Goal: Complete application form: Complete application form

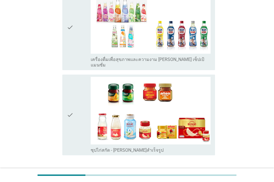
scroll to position [1469, 0]
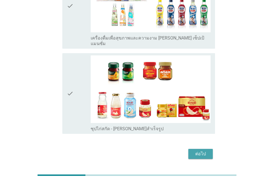
click at [202, 150] on div "ต่อไป" at bounding box center [201, 153] width 16 height 7
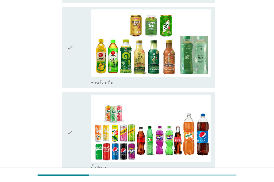
scroll to position [488, 0]
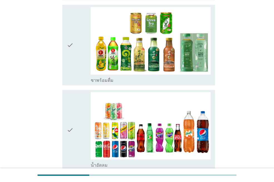
click at [89, 159] on div "check" at bounding box center [79, 130] width 24 height 76
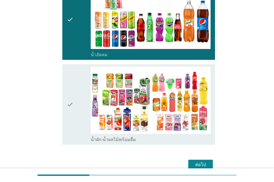
scroll to position [620, 0]
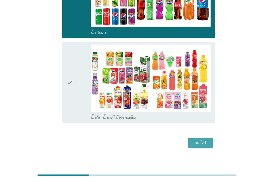
click at [203, 141] on button "ต่อไป" at bounding box center [200, 143] width 24 height 10
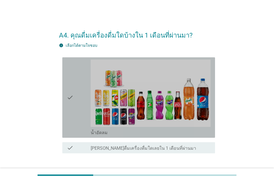
click at [88, 133] on div "check" at bounding box center [79, 98] width 24 height 76
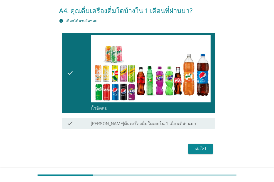
scroll to position [26, 0]
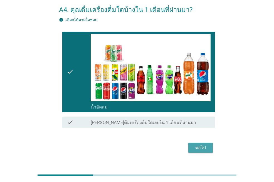
click at [202, 147] on div "ต่อไป" at bounding box center [201, 147] width 16 height 7
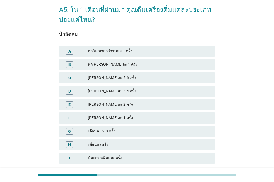
scroll to position [0, 0]
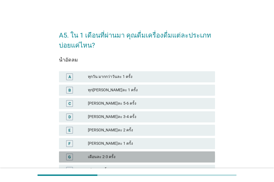
click at [93, 158] on div "เดือนละ 2-3 ครั้ง" at bounding box center [149, 157] width 123 height 7
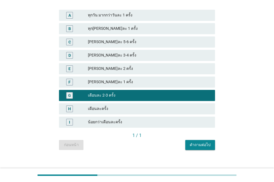
scroll to position [63, 0]
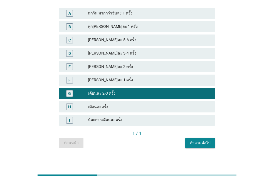
click at [201, 142] on div "คำถามต่อไป" at bounding box center [200, 143] width 21 height 6
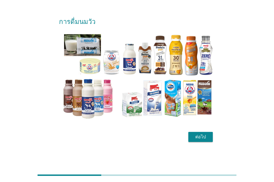
scroll to position [0, 0]
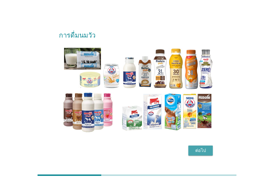
click at [203, 149] on div "ต่อไป" at bounding box center [201, 150] width 16 height 7
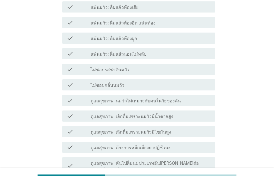
scroll to position [83, 0]
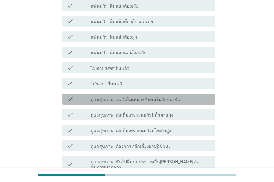
click at [146, 101] on label "ดูแลสุขภาพ: นมวัวไม่เหมาะกับคนในวัยของฉัน" at bounding box center [136, 100] width 90 height 6
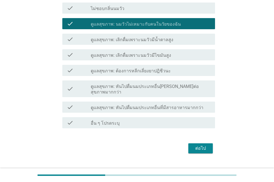
scroll to position [164, 0]
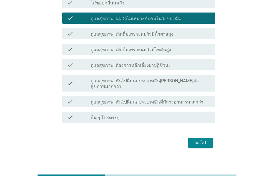
click at [204, 140] on div "ต่อไป" at bounding box center [201, 142] width 16 height 7
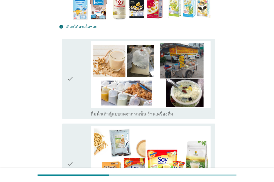
scroll to position [138, 0]
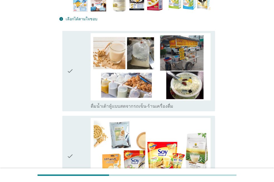
click at [83, 102] on div "check" at bounding box center [79, 71] width 24 height 76
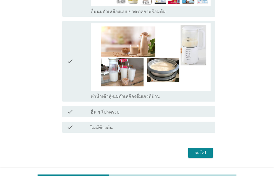
scroll to position [489, 0]
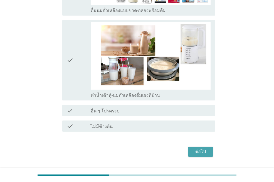
click at [196, 153] on div "ต่อไป" at bounding box center [201, 151] width 16 height 7
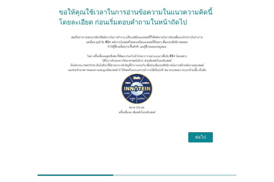
scroll to position [48, 0]
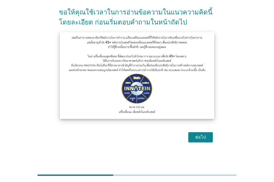
click at [150, 65] on img at bounding box center [137, 75] width 154 height 87
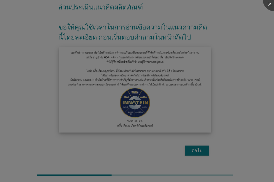
scroll to position [38, 0]
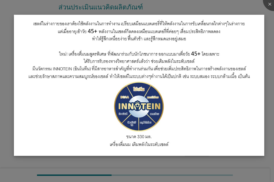
click at [242, 67] on img at bounding box center [139, 85] width 250 height 141
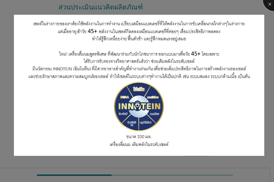
click at [268, 2] on div at bounding box center [274, 0] width 22 height 22
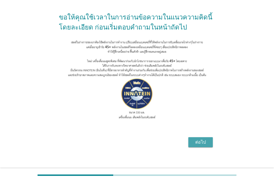
click at [200, 145] on div "ต่อไป" at bounding box center [201, 142] width 16 height 7
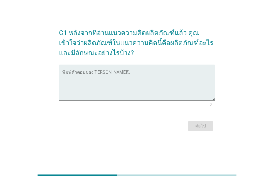
scroll to position [0, 0]
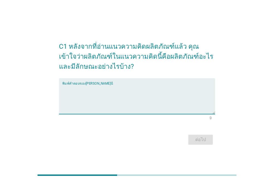
click at [121, 95] on textarea "พิมพ์คำตอบของคุณ ที่นี่" at bounding box center [138, 99] width 153 height 29
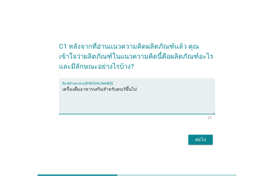
click at [114, 90] on textarea "เครื่องดื่มอาหารเสริมสำหรับคนวัขึ้นไป" at bounding box center [138, 99] width 153 height 29
click at [120, 88] on textarea "เครื่องดื่มอาหารเสริมสำหรับคนวัขึ้นไป" at bounding box center [138, 99] width 153 height 29
click at [122, 88] on textarea "เครื่องดื่มอาหารเสริมสำหรับคนวัยขึ้นไป" at bounding box center [138, 99] width 153 height 29
click at [122, 89] on textarea "เครื่องดื่มอาหารเสริมสำหรับคนวัยปีขึ้นไป" at bounding box center [138, 99] width 153 height 29
type textarea "เครื่องดื่มอาหารเสริมสำหรับคนวัย45ปีขึ้นไป"
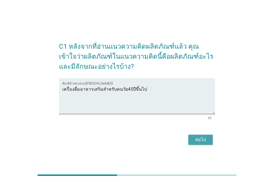
click at [199, 137] on div "ต่อไป" at bounding box center [201, 139] width 16 height 7
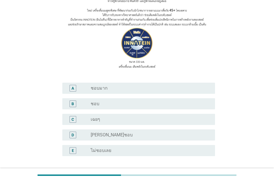
scroll to position [69, 0]
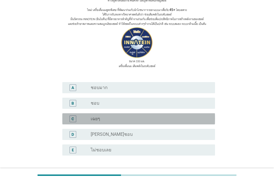
click at [105, 117] on div "radio_button_unchecked เฉยๆ" at bounding box center [148, 119] width 115 height 6
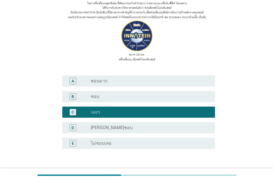
scroll to position [114, 0]
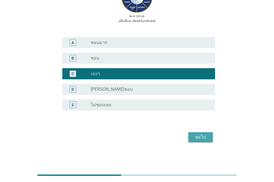
click at [208, 137] on div "ต่อไป" at bounding box center [201, 137] width 16 height 7
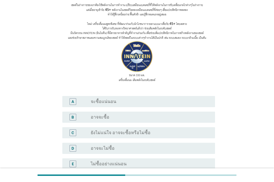
scroll to position [56, 0]
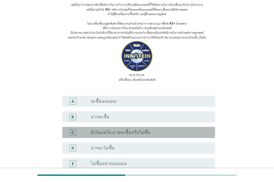
click at [143, 133] on label "ยังไม่แน่ใจ อาจจะซื้อหรือไม่ซื้อ" at bounding box center [121, 133] width 60 height 6
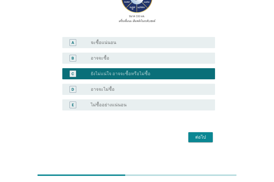
scroll to position [114, 0]
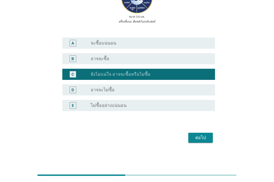
click at [205, 136] on div "ต่อไป" at bounding box center [201, 137] width 16 height 7
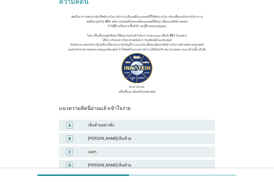
scroll to position [54, 0]
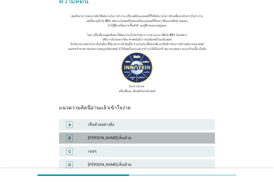
click at [118, 135] on div "[PERSON_NAME]เห็นด้วย" at bounding box center [149, 138] width 123 height 7
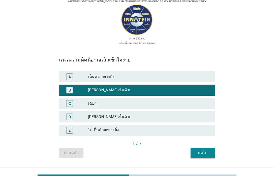
scroll to position [103, 0]
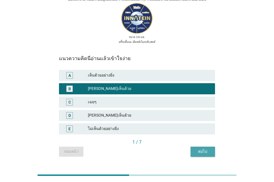
click at [204, 149] on div "ต่อไป" at bounding box center [203, 152] width 16 height 6
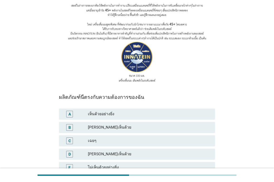
scroll to position [66, 0]
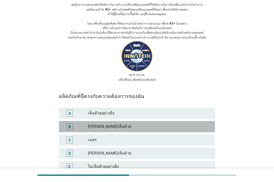
click at [130, 123] on div "[PERSON_NAME]เห็นด้วย" at bounding box center [149, 126] width 123 height 7
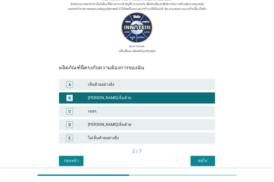
scroll to position [95, 0]
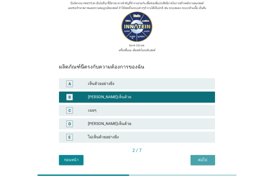
click at [202, 157] on div "ต่อไป" at bounding box center [203, 160] width 16 height 6
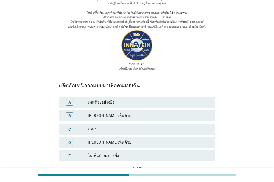
scroll to position [78, 0]
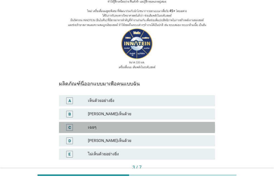
click at [93, 124] on div "เฉยๆ" at bounding box center [149, 127] width 123 height 7
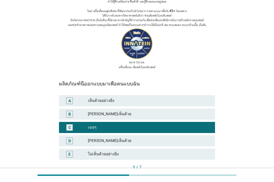
scroll to position [101, 0]
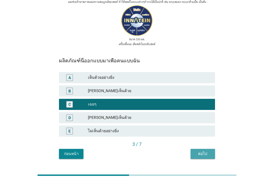
click at [200, 151] on div "ต่อไป" at bounding box center [203, 154] width 16 height 6
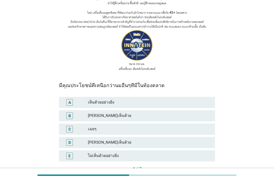
scroll to position [80, 0]
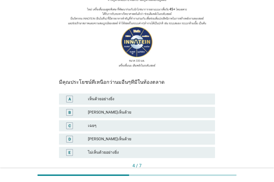
click at [132, 122] on div "เฉยๆ" at bounding box center [149, 125] width 123 height 7
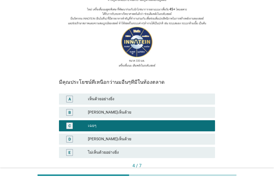
scroll to position [106, 0]
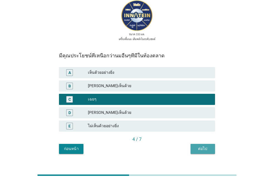
click at [199, 146] on div "ต่อไป" at bounding box center [203, 149] width 16 height 6
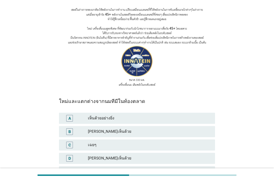
scroll to position [64, 0]
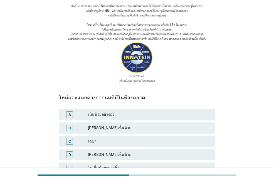
click at [101, 125] on div "[PERSON_NAME]เห็นด้วย" at bounding box center [149, 128] width 123 height 7
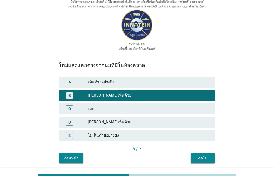
scroll to position [97, 0]
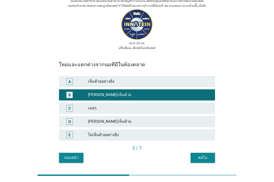
click at [207, 155] on div "ต่อไป" at bounding box center [203, 158] width 16 height 6
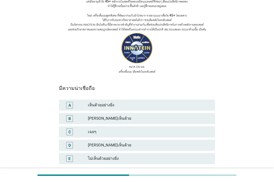
scroll to position [76, 0]
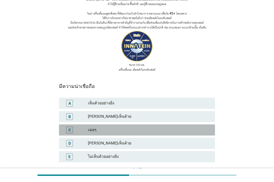
click at [122, 127] on div "เฉยๆ" at bounding box center [149, 130] width 123 height 7
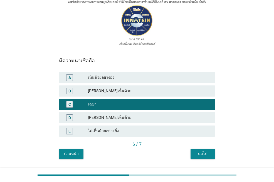
scroll to position [102, 0]
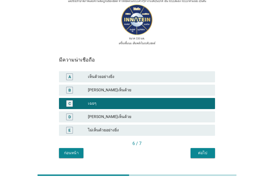
click at [201, 150] on div "ต่อไป" at bounding box center [203, 153] width 16 height 6
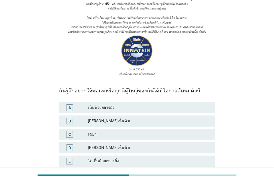
scroll to position [72, 0]
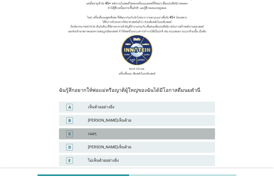
drag, startPoint x: 119, startPoint y: 124, endPoint x: 160, endPoint y: 133, distance: 42.3
click at [118, 130] on div "เฉยๆ" at bounding box center [149, 133] width 123 height 7
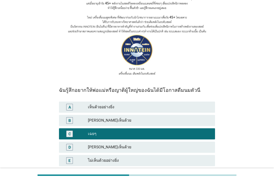
scroll to position [103, 0]
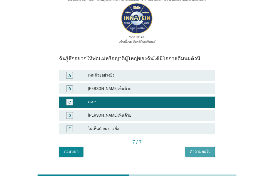
click at [195, 149] on div "คำถามต่อไป" at bounding box center [200, 152] width 21 height 6
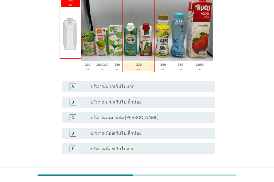
scroll to position [93, 0]
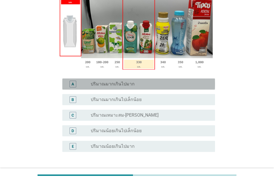
click at [122, 86] on label "ปริมาณมากเกินไปมาก" at bounding box center [113, 84] width 44 height 6
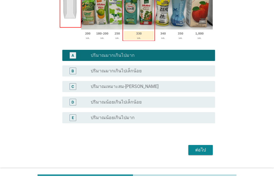
scroll to position [130, 0]
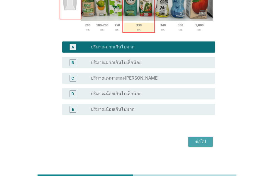
click at [201, 142] on div "ต่อไป" at bounding box center [201, 141] width 16 height 7
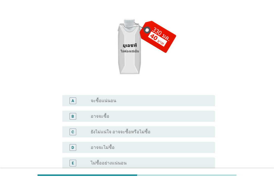
scroll to position [90, 0]
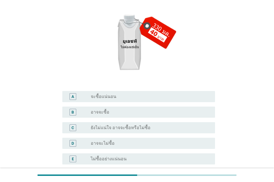
click at [101, 144] on label "อาจจะไม่ซื้อ" at bounding box center [103, 143] width 24 height 6
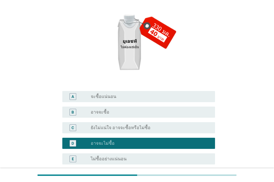
scroll to position [144, 0]
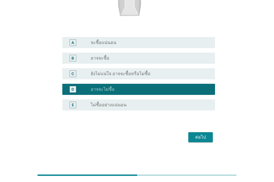
click at [204, 138] on div "ต่อไป" at bounding box center [201, 137] width 16 height 7
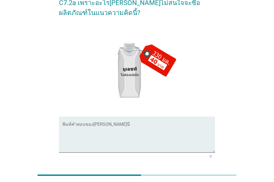
scroll to position [33, 0]
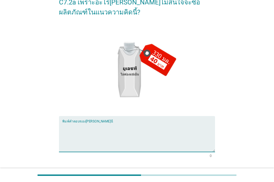
click at [119, 125] on textarea "พิมพ์คำตอบของคุณ ที่นี่" at bounding box center [138, 137] width 153 height 29
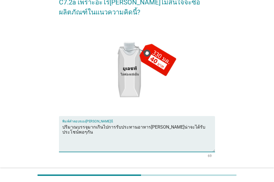
click at [187, 125] on textarea "ปริมาณบรรจุมากเกินไปการรับประทานอาหาร[PERSON_NAME]น่าจะได้รับประโชน์พอๆกัน" at bounding box center [138, 137] width 153 height 29
click at [93, 125] on textarea "ปริมาณบรรจุมากเกินไปการรับประทานอาหาร[PERSON_NAME]น่าจะได้รับประโยชน์พอๆกัน" at bounding box center [138, 137] width 153 height 29
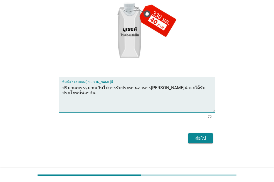
scroll to position [73, 0]
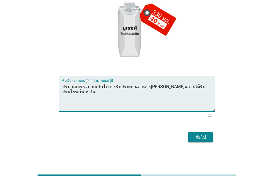
type textarea "ปริมาณบรรจุมากเกินไปการรับประทานอาหาร[PERSON_NAME]น่าจะได้รับประโยชน์พอๆกัน"
click at [204, 138] on div "ต่อไป" at bounding box center [201, 137] width 16 height 7
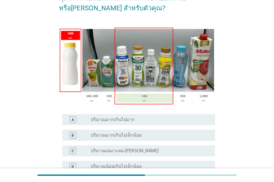
scroll to position [58, 0]
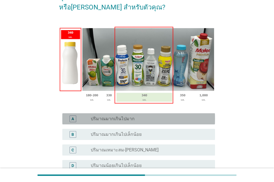
click at [148, 120] on div "radio_button_unchecked ปริมาณมากเกินไปมาก" at bounding box center [148, 119] width 115 height 6
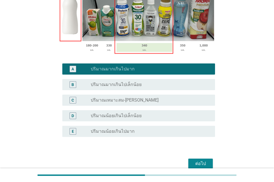
scroll to position [126, 0]
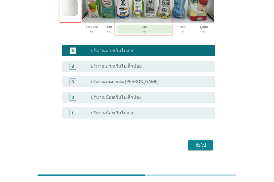
click at [201, 142] on div "ต่อไป" at bounding box center [201, 145] width 16 height 7
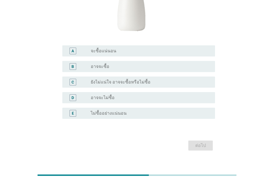
scroll to position [136, 0]
click at [106, 98] on label "อาจจะไม่ซื้อ" at bounding box center [103, 98] width 24 height 6
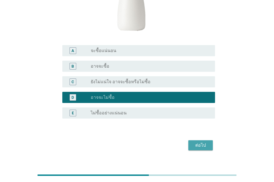
click at [196, 146] on div "ต่อไป" at bounding box center [201, 145] width 16 height 7
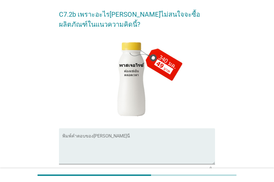
scroll to position [25, 0]
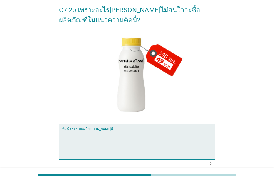
click at [66, 132] on textarea "พิมพ์คำตอบของคุณ ที่นี่" at bounding box center [138, 144] width 153 height 29
click at [71, 133] on textarea "ราคาเมื่อเทีบกับปริมาณ" at bounding box center [138, 144] width 153 height 29
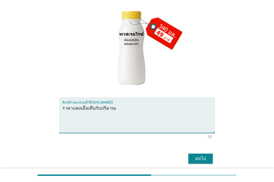
scroll to position [53, 0]
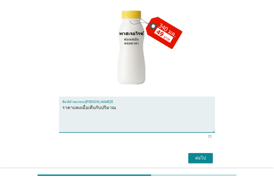
type textarea "ราคาแพงเมื่อเทีบกับปริมาณ"
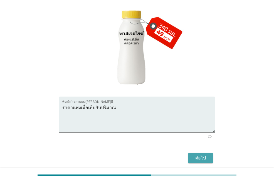
click at [199, 159] on div "ต่อไป" at bounding box center [201, 158] width 16 height 7
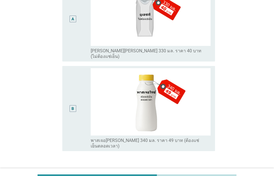
scroll to position [206, 0]
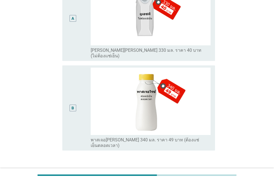
click at [91, 137] on label "พาสเจอ[PERSON_NAME] 340 มล. ราคา 49 บาท (ต้องแช่เย็นตลอดเวลา)" at bounding box center [148, 142] width 115 height 11
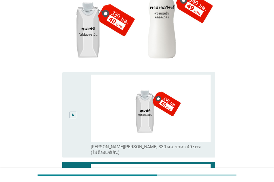
scroll to position [116, 0]
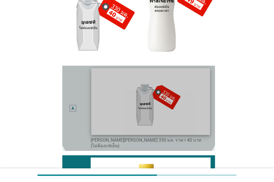
click at [161, 119] on img at bounding box center [150, 101] width 118 height 67
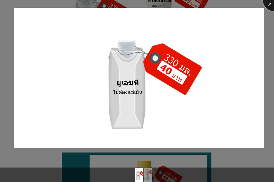
click at [269, 2] on div at bounding box center [274, 0] width 22 height 22
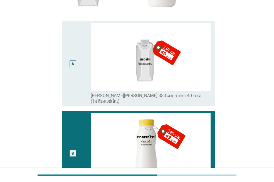
scroll to position [171, 0]
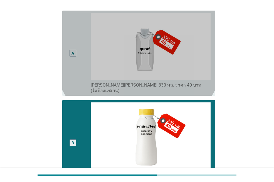
click at [68, 53] on div "A" at bounding box center [73, 53] width 12 height 81
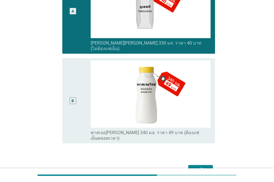
scroll to position [225, 0]
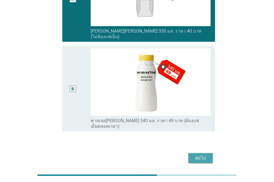
click at [197, 155] on div "ต่อไป" at bounding box center [201, 158] width 16 height 7
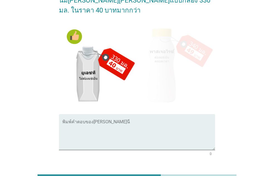
scroll to position [46, 0]
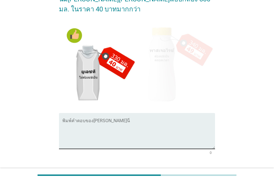
click at [66, 113] on div "พิมพ์คำตอบของ[PERSON_NAME]นี่" at bounding box center [138, 131] width 153 height 36
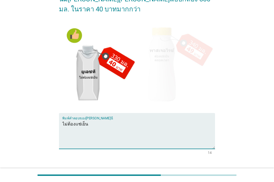
type textarea "ไม่ต้องแช่เย็น"
click at [200, 171] on div "ต่อไป" at bounding box center [201, 174] width 16 height 7
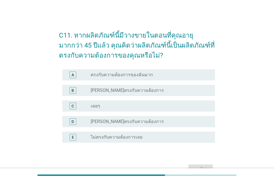
click at [125, 91] on label "[PERSON_NAME]ตรงกับความต้องการ" at bounding box center [127, 91] width 73 height 6
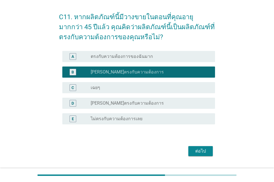
scroll to position [32, 0]
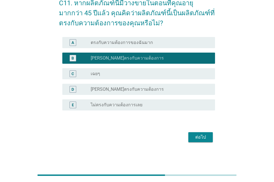
click at [204, 140] on div "ต่อไป" at bounding box center [201, 137] width 16 height 7
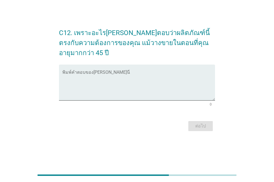
scroll to position [0, 0]
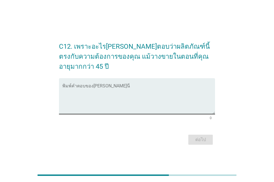
click at [63, 85] on textarea "พิมพ์คำตอบของคุณ ที่นี่" at bounding box center [138, 99] width 153 height 29
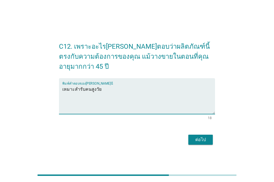
type textarea "เหมาะสำรับคนสูงวัย"
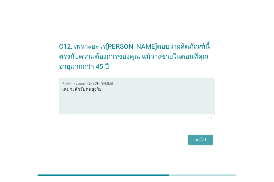
click at [205, 136] on div "ต่อไป" at bounding box center [201, 139] width 16 height 7
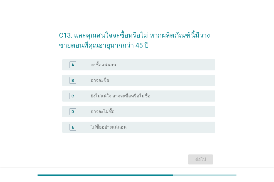
click at [145, 97] on label "ยังไม่แน่ใจ อาจจะซื้อหรือไม่ซื้อ" at bounding box center [121, 96] width 60 height 6
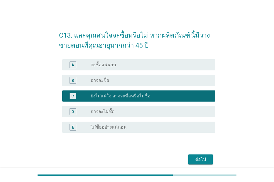
click at [200, 160] on div "ต่อไป" at bounding box center [201, 159] width 16 height 7
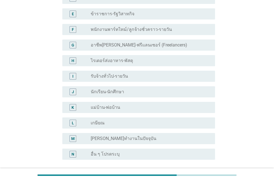
scroll to position [108, 0]
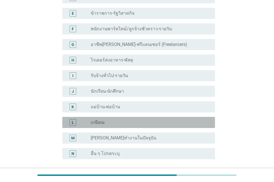
click at [106, 120] on div "radio_button_unchecked เกษียณ" at bounding box center [148, 123] width 115 height 6
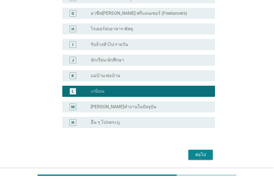
scroll to position [141, 0]
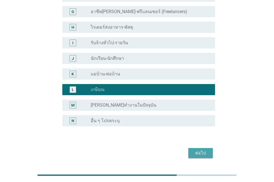
click at [204, 150] on div "ต่อไป" at bounding box center [201, 153] width 16 height 7
